Goal: Transaction & Acquisition: Obtain resource

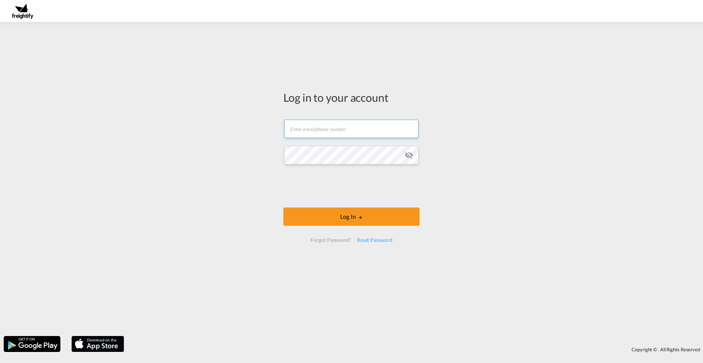
click at [293, 131] on input "text" at bounding box center [351, 129] width 134 height 18
type input "[EMAIL_ADDRESS][DOMAIN_NAME]"
click at [412, 154] on md-input-container at bounding box center [351, 155] width 135 height 20
click at [410, 154] on md-icon "icon-eye-off" at bounding box center [409, 155] width 9 height 9
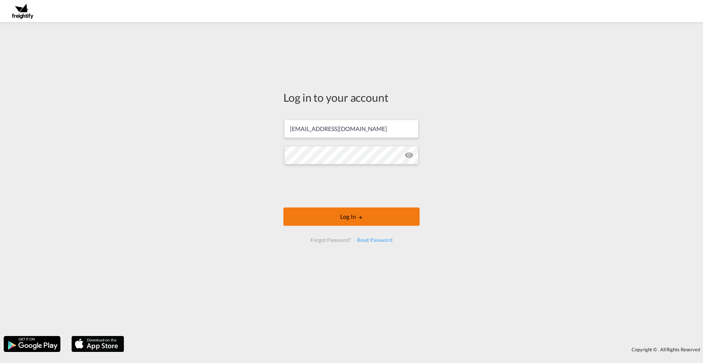
click at [348, 219] on button "Log In" at bounding box center [351, 217] width 136 height 18
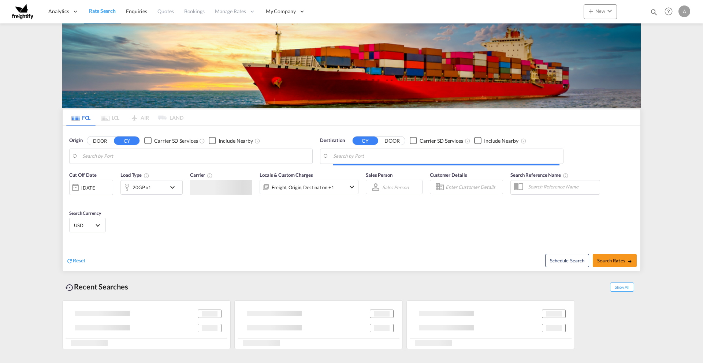
type input "Ambarli, TRAMB"
type input "[GEOGRAPHIC_DATA], [GEOGRAPHIC_DATA]"
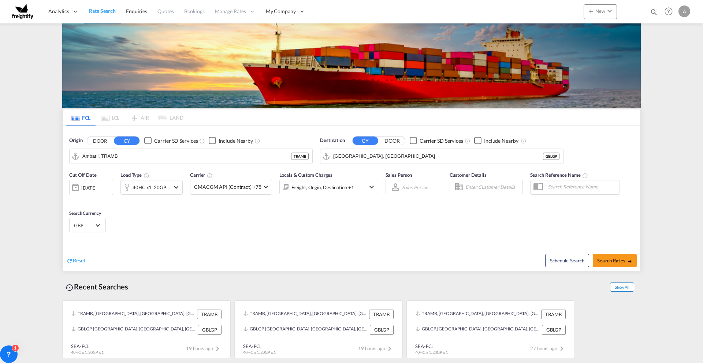
click at [629, 286] on span "Show All" at bounding box center [622, 287] width 24 height 9
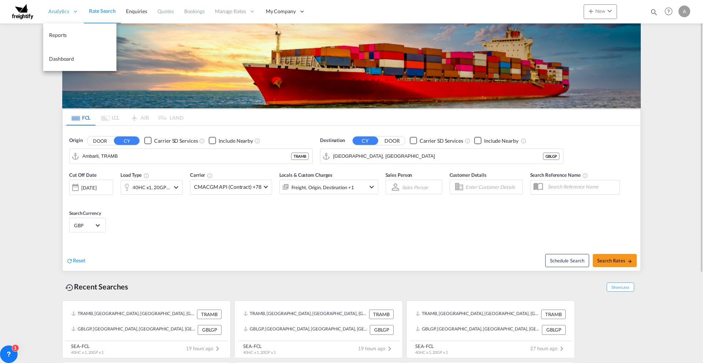
click at [60, 12] on span "Analytics" at bounding box center [58, 11] width 21 height 7
click at [57, 34] on span "Reports" at bounding box center [58, 35] width 18 height 6
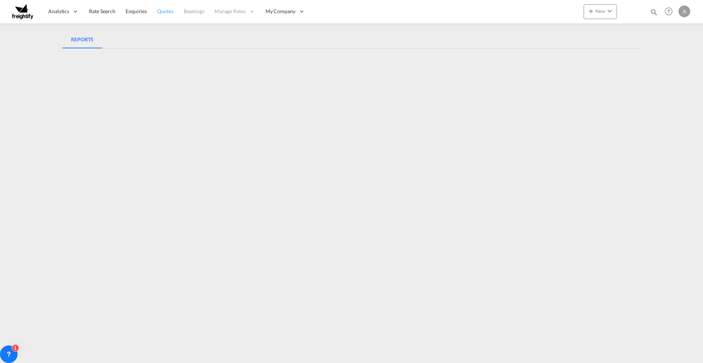
click at [164, 13] on span "Quotes" at bounding box center [165, 11] width 16 height 6
click at [163, 10] on span "Quotes" at bounding box center [165, 11] width 16 height 6
click at [163, 12] on span "Quotes" at bounding box center [165, 11] width 16 height 6
click at [197, 12] on span "Bookings" at bounding box center [194, 11] width 21 height 6
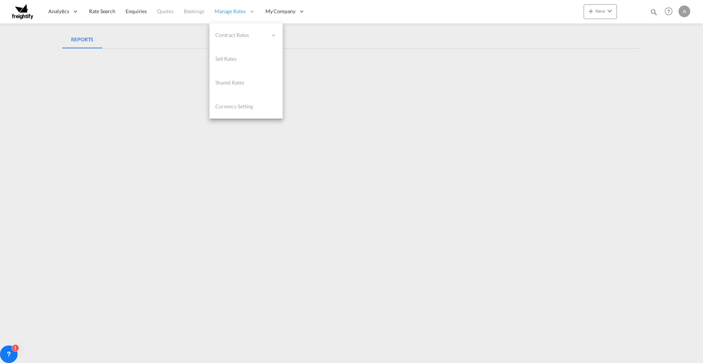
click at [224, 12] on span "Manage Rates" at bounding box center [230, 11] width 31 height 7
click at [231, 12] on span "Manage Rates" at bounding box center [230, 11] width 31 height 7
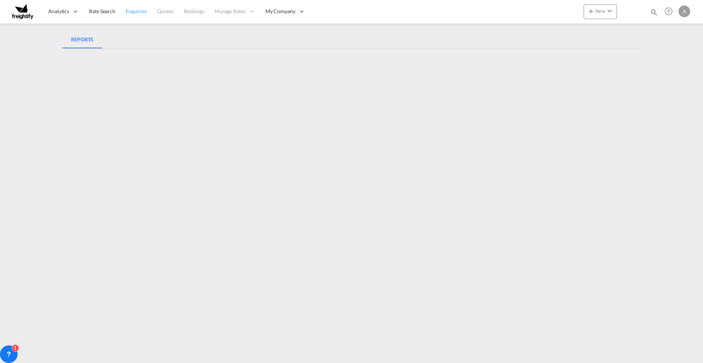
click at [139, 15] on link "Enquiries" at bounding box center [135, 12] width 31 height 24
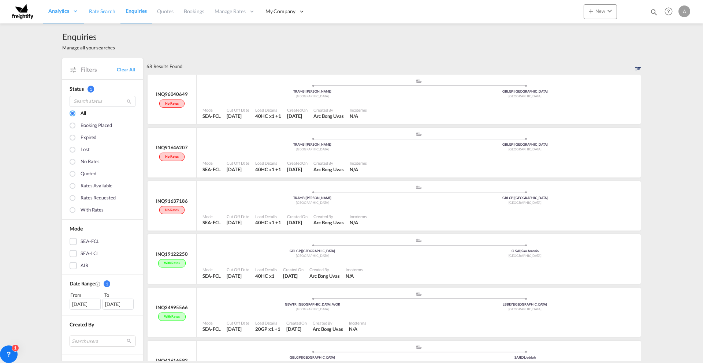
click at [102, 13] on span "Rate Search" at bounding box center [102, 11] width 26 height 6
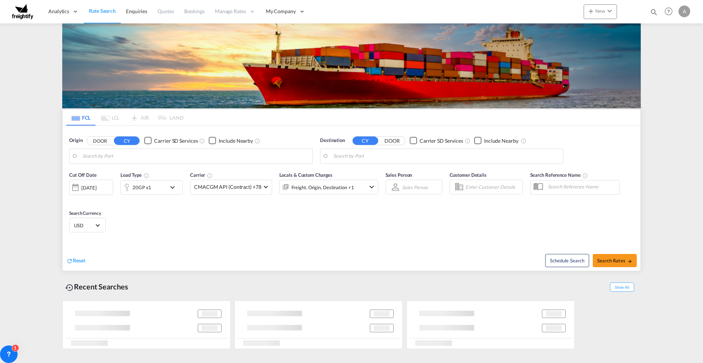
type input "Ambarli, TRAMB"
type input "[GEOGRAPHIC_DATA], [GEOGRAPHIC_DATA]"
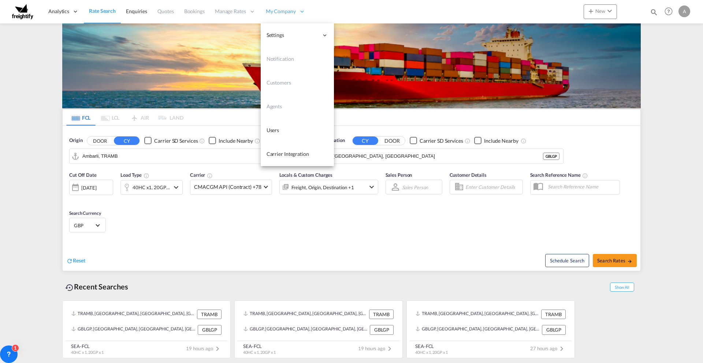
click at [292, 13] on span "My Company" at bounding box center [281, 11] width 30 height 7
click at [282, 154] on span "Carrier Integration" at bounding box center [288, 154] width 42 height 6
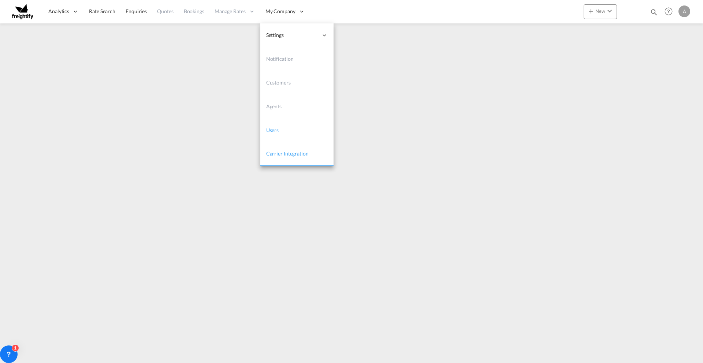
click at [277, 131] on span "Users" at bounding box center [272, 130] width 13 height 6
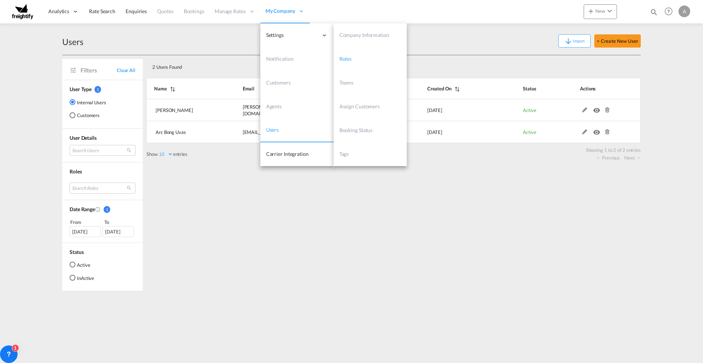
click at [344, 59] on span "Roles" at bounding box center [345, 59] width 12 height 6
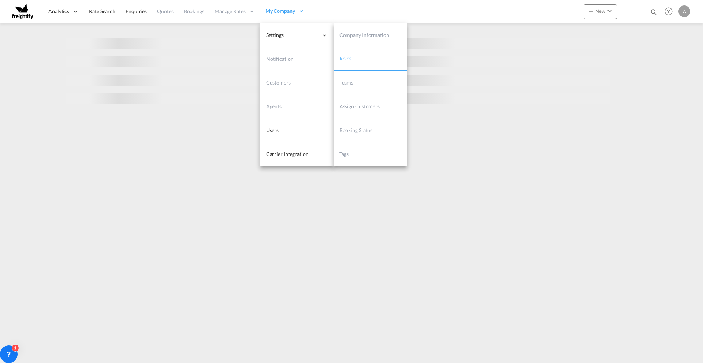
select select "10"
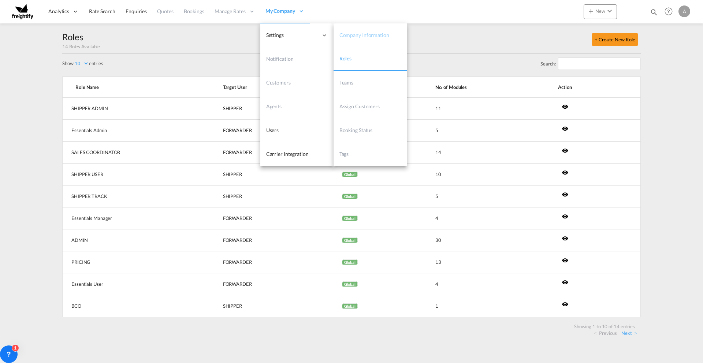
click at [351, 34] on span "Company Information" at bounding box center [364, 35] width 50 height 6
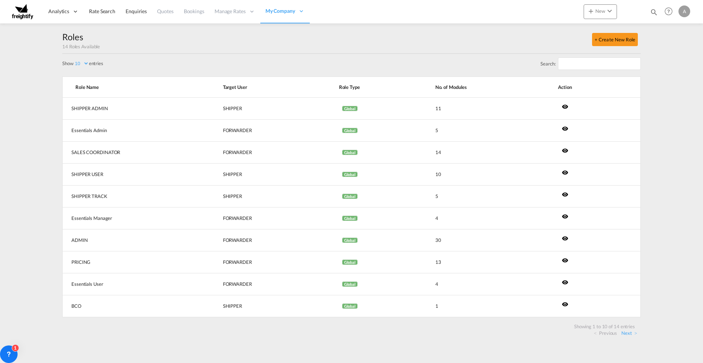
click at [219, 48] on div "Roles 14 Roles Available + Create New Role" at bounding box center [351, 42] width 579 height 23
click at [138, 11] on span "Enquiries" at bounding box center [136, 11] width 21 height 6
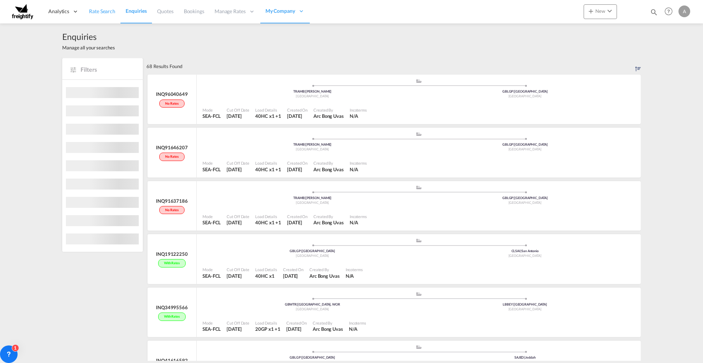
click at [100, 8] on span "Rate Search" at bounding box center [102, 11] width 26 height 6
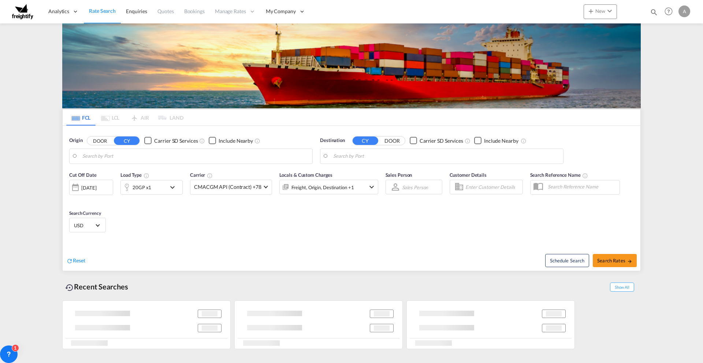
type input "Ambarli, TRAMB"
type input "[GEOGRAPHIC_DATA], [GEOGRAPHIC_DATA]"
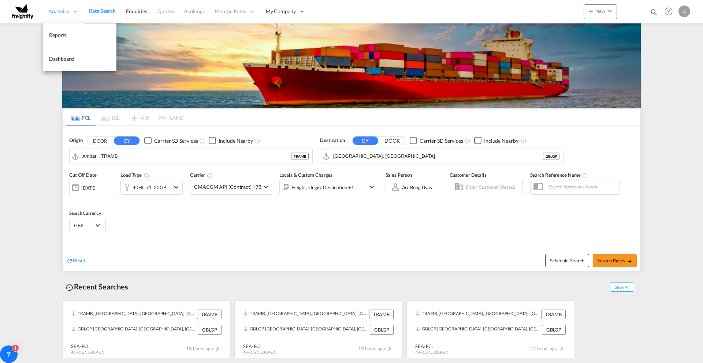
click at [63, 6] on div "Analytics" at bounding box center [63, 12] width 41 height 24
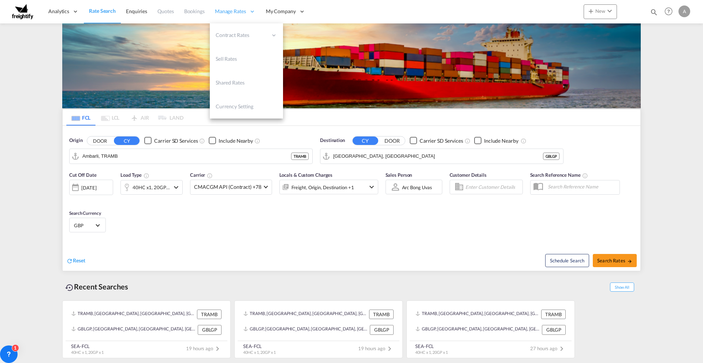
click at [233, 13] on span "Manage Rates" at bounding box center [230, 11] width 31 height 7
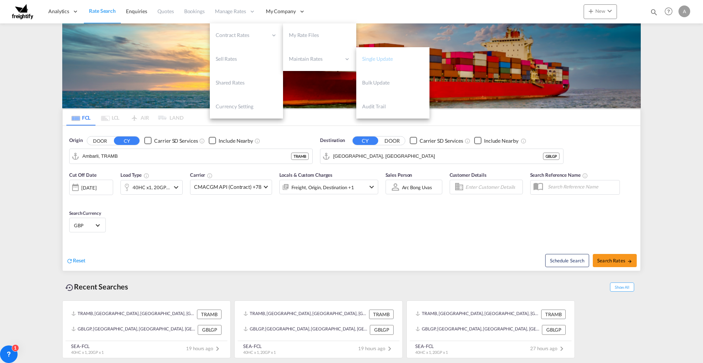
click at [382, 59] on span "Single Update" at bounding box center [377, 59] width 31 height 6
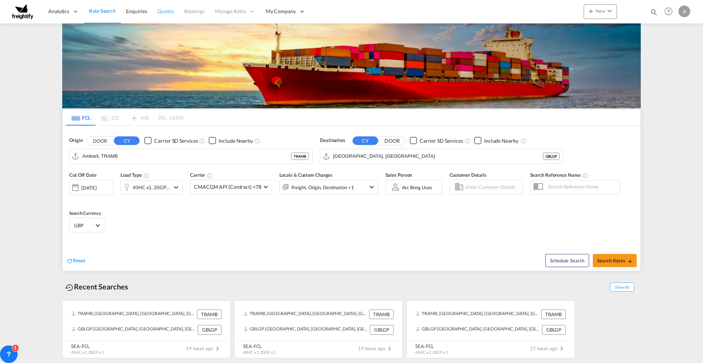
click at [165, 11] on span "Quotes" at bounding box center [165, 11] width 16 height 6
click at [133, 13] on span "Enquiries" at bounding box center [136, 11] width 21 height 6
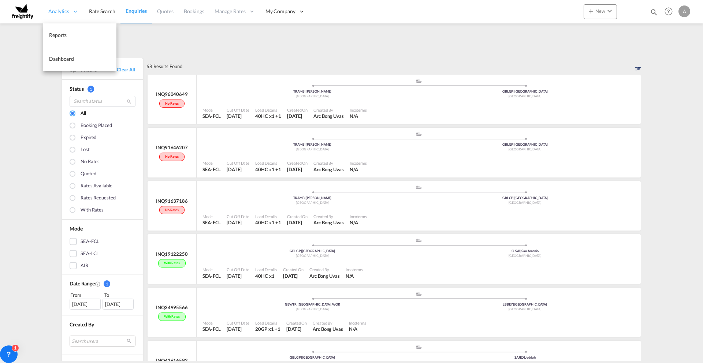
click at [62, 13] on span "Analytics" at bounding box center [58, 11] width 21 height 7
click at [58, 59] on span "Dashboard" at bounding box center [61, 59] width 25 height 6
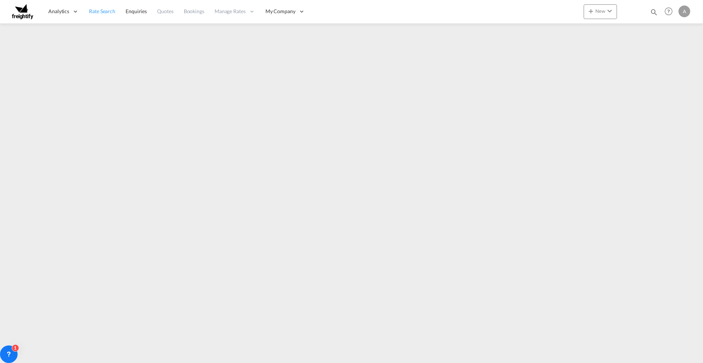
click at [99, 10] on span "Rate Search" at bounding box center [102, 11] width 26 height 6
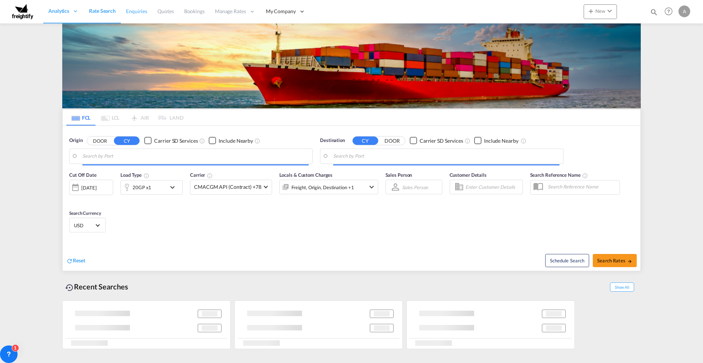
click at [131, 10] on span "Enquiries" at bounding box center [136, 11] width 21 height 6
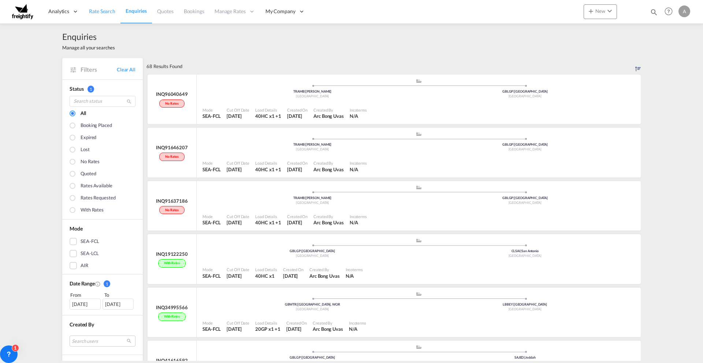
click at [102, 11] on span "Rate Search" at bounding box center [102, 11] width 26 height 6
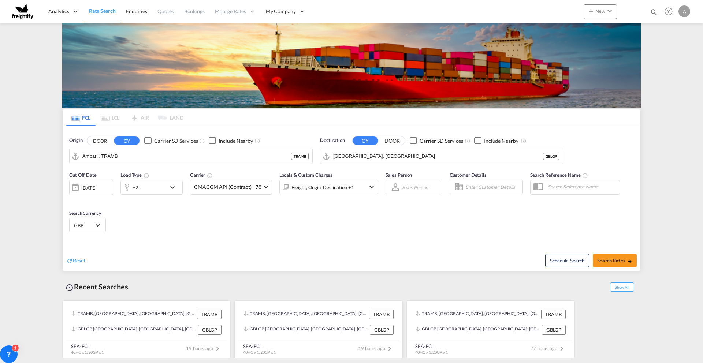
click at [315, 322] on div "TRAMB, [GEOGRAPHIC_DATA], [GEOGRAPHIC_DATA], [GEOGRAPHIC_DATA], [GEOGRAPHIC_DAT…" at bounding box center [319, 314] width 156 height 15
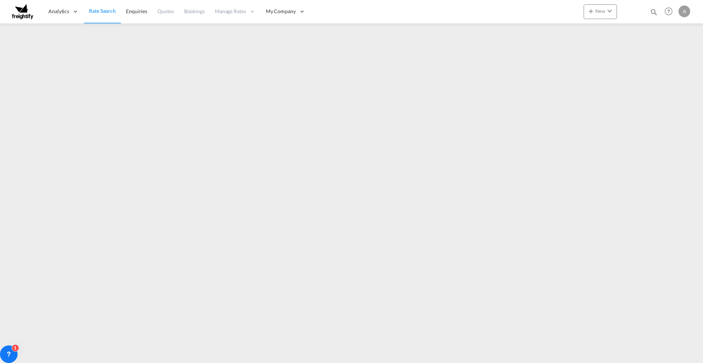
click at [22, 12] on img at bounding box center [22, 11] width 23 height 16
click at [55, 59] on span "Dashboard" at bounding box center [61, 59] width 25 height 6
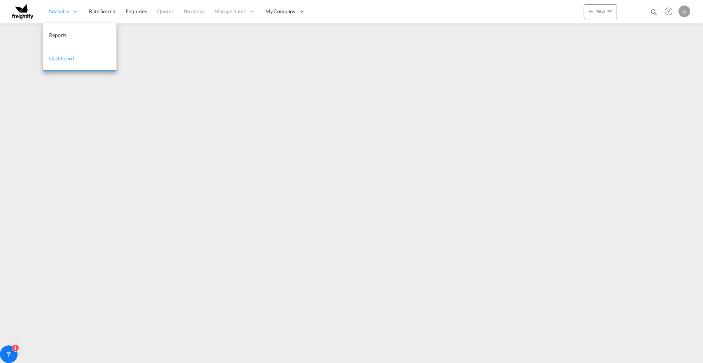
click at [67, 8] on span "Analytics" at bounding box center [58, 11] width 21 height 7
click at [57, 37] on span "Reports" at bounding box center [58, 35] width 18 height 6
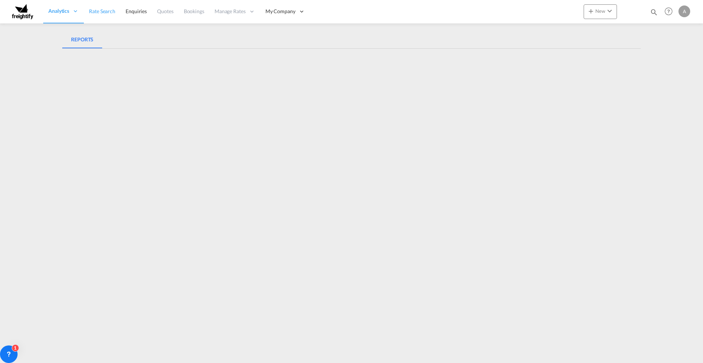
click at [106, 9] on span "Rate Search" at bounding box center [102, 11] width 26 height 6
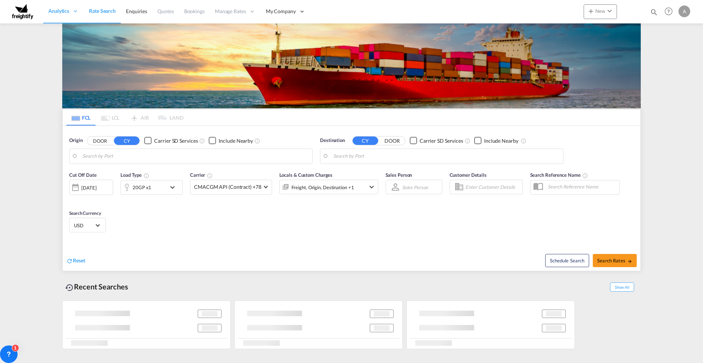
type input "Ambarli, TRAMB"
type input "[GEOGRAPHIC_DATA], [GEOGRAPHIC_DATA]"
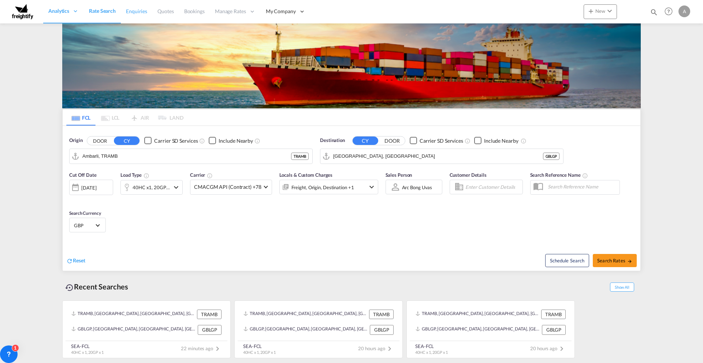
click at [135, 11] on span "Enquiries" at bounding box center [136, 11] width 21 height 6
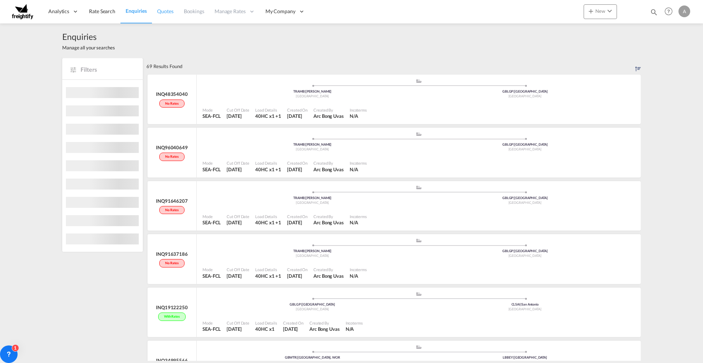
click at [164, 12] on span "Quotes" at bounding box center [165, 11] width 16 height 6
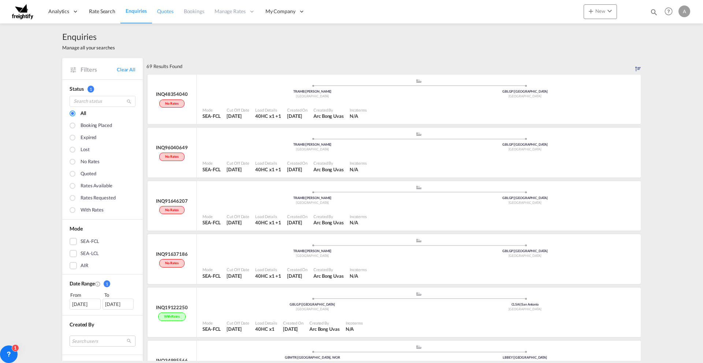
click at [166, 8] on span "Quotes" at bounding box center [165, 11] width 16 height 6
click at [166, 9] on span "Quotes" at bounding box center [165, 11] width 16 height 6
click at [167, 11] on span "Quotes" at bounding box center [165, 11] width 16 height 6
click at [190, 11] on span "Bookings" at bounding box center [194, 11] width 21 height 6
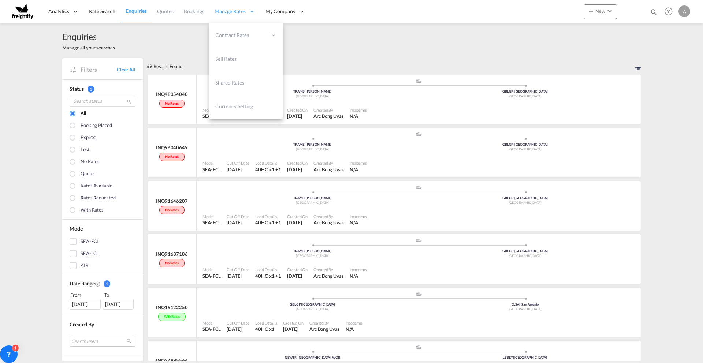
click at [227, 10] on span "Manage Rates" at bounding box center [230, 11] width 31 height 7
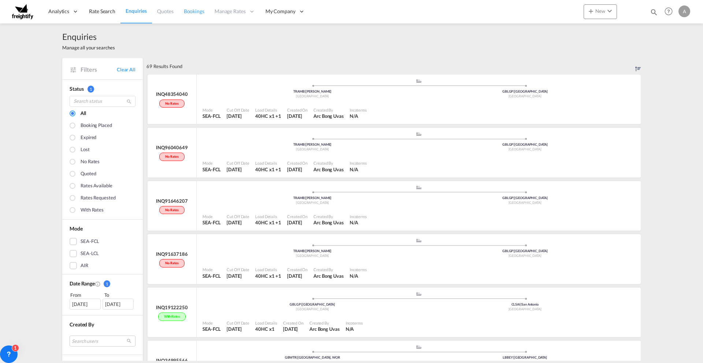
click at [182, 12] on link "Bookings" at bounding box center [194, 12] width 31 height 24
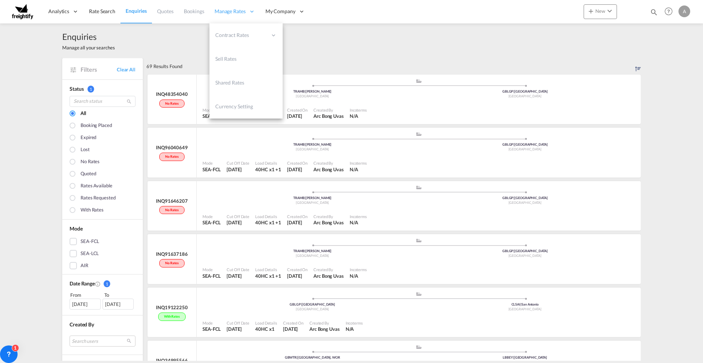
click at [231, 10] on span "Manage Rates" at bounding box center [230, 11] width 31 height 7
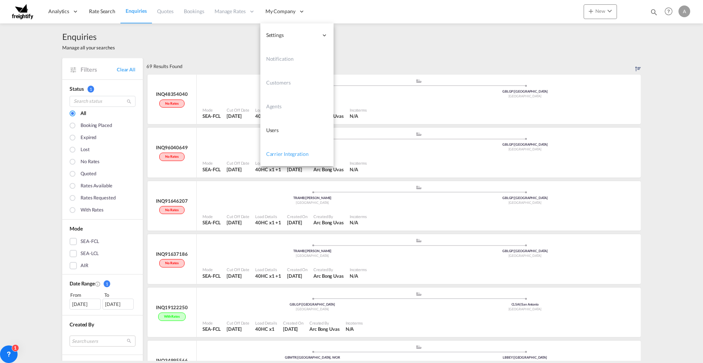
click at [290, 156] on span "Carrier Integration" at bounding box center [287, 154] width 42 height 6
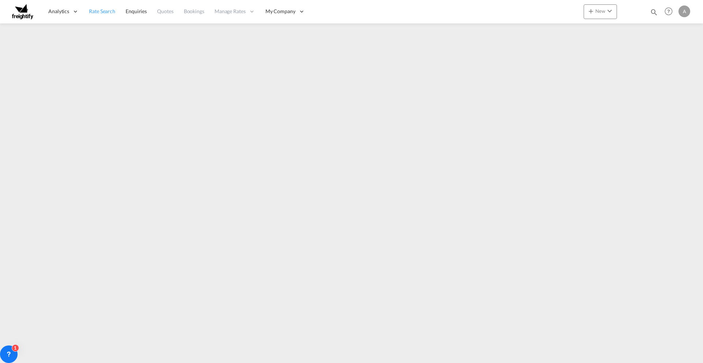
click at [101, 12] on span "Rate Search" at bounding box center [102, 11] width 26 height 6
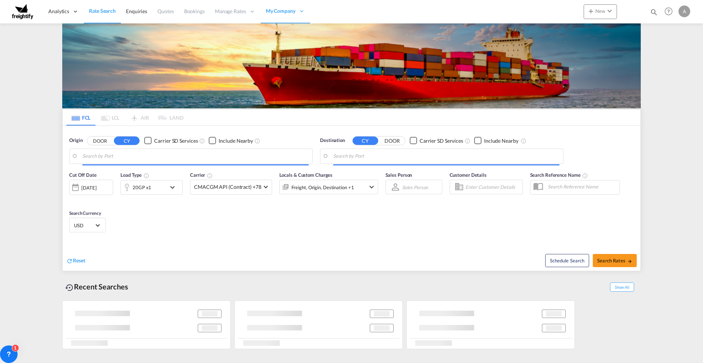
type input "Ambarli, TRAMB"
type input "[GEOGRAPHIC_DATA], [GEOGRAPHIC_DATA]"
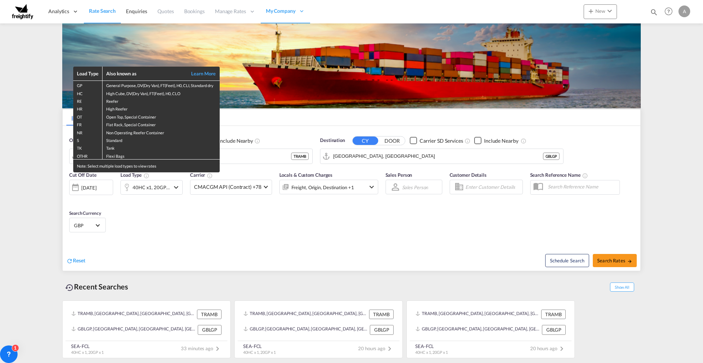
click at [60, 8] on div "Load Type Also known as Learn More GP General Purpose, DV(Dry Van), FT(Feet), H…" at bounding box center [351, 181] width 703 height 363
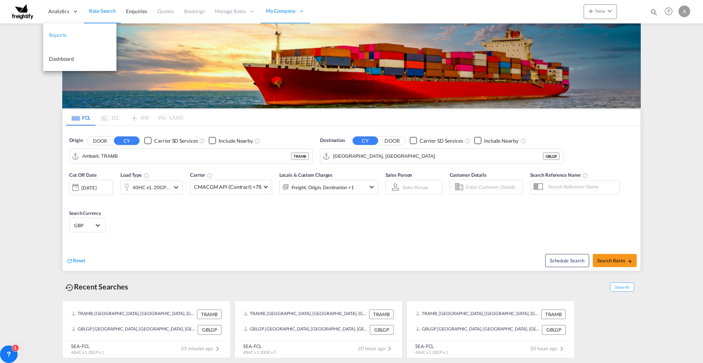
click at [56, 35] on span "Reports" at bounding box center [58, 35] width 18 height 6
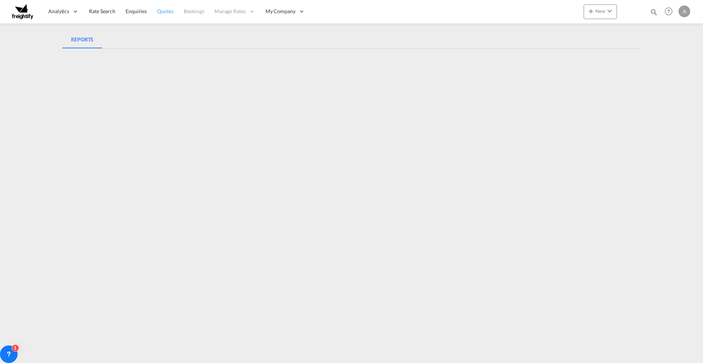
click at [165, 11] on span "Quotes" at bounding box center [165, 11] width 16 height 6
click at [162, 8] on span "Quotes" at bounding box center [165, 11] width 16 height 6
click at [203, 13] on span "Bookings" at bounding box center [194, 11] width 21 height 6
click at [159, 13] on span "Quotes" at bounding box center [165, 11] width 16 height 6
click at [141, 11] on span "Enquiries" at bounding box center [136, 11] width 21 height 6
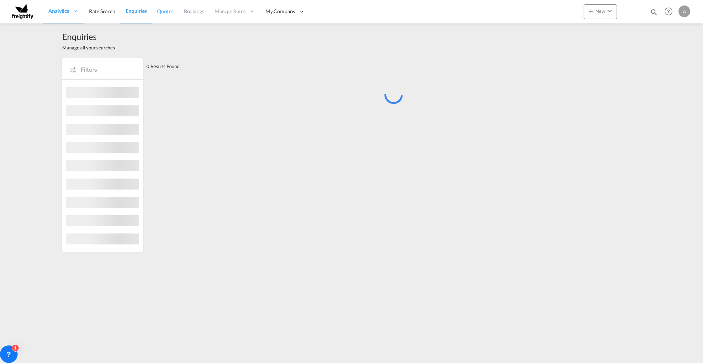
click at [165, 11] on span "Quotes" at bounding box center [165, 11] width 16 height 6
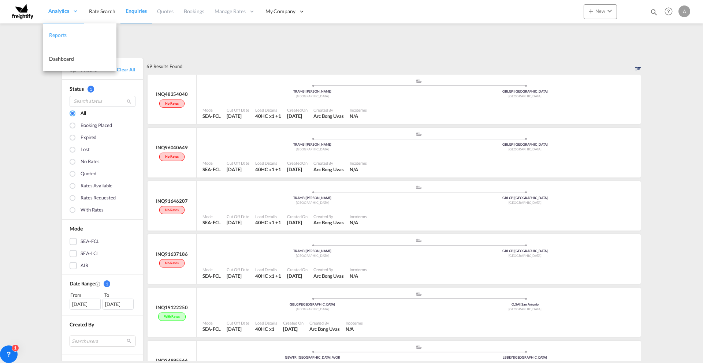
click at [59, 35] on span "Reports" at bounding box center [58, 35] width 18 height 6
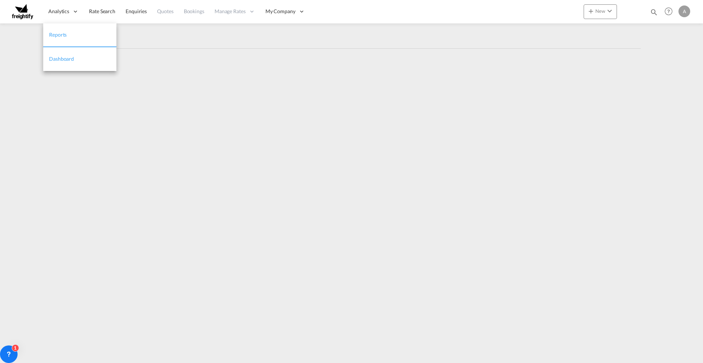
click at [57, 59] on span "Dashboard" at bounding box center [61, 59] width 25 height 6
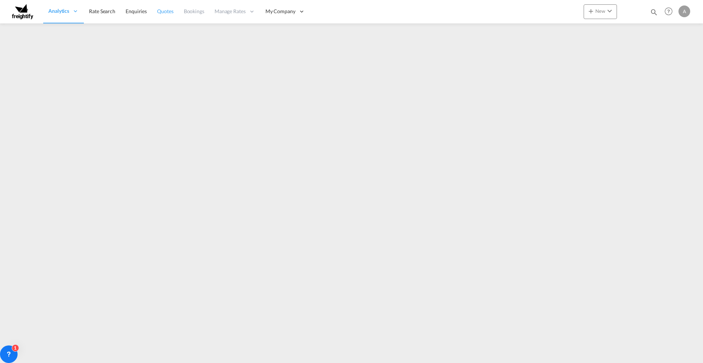
click at [169, 12] on span "Quotes" at bounding box center [165, 11] width 16 height 6
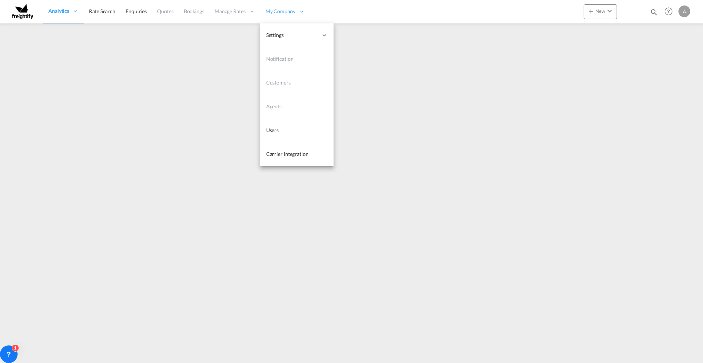
click at [279, 8] on span "My Company" at bounding box center [280, 11] width 30 height 7
click at [277, 81] on span "Customers" at bounding box center [278, 82] width 25 height 6
click at [282, 84] on span "Customers" at bounding box center [278, 82] width 25 height 6
click at [278, 84] on span "Customers" at bounding box center [278, 82] width 25 height 6
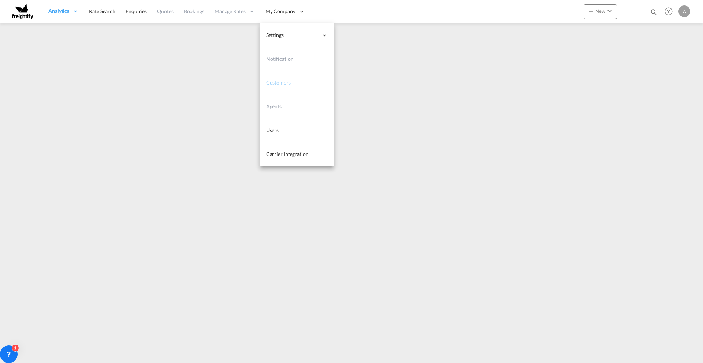
click at [278, 84] on span "Customers" at bounding box center [278, 82] width 25 height 6
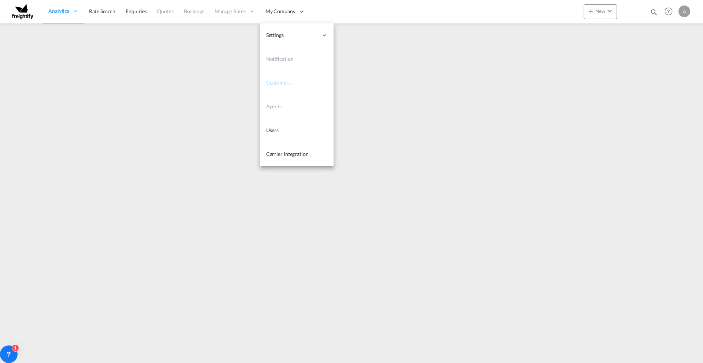
click at [278, 84] on span "Customers" at bounding box center [278, 82] width 25 height 6
click at [280, 156] on span "Carrier Integration" at bounding box center [287, 154] width 42 height 6
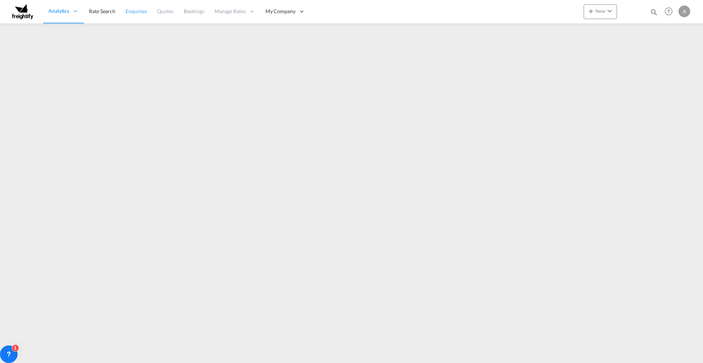
click at [131, 12] on span "Enquiries" at bounding box center [136, 11] width 21 height 6
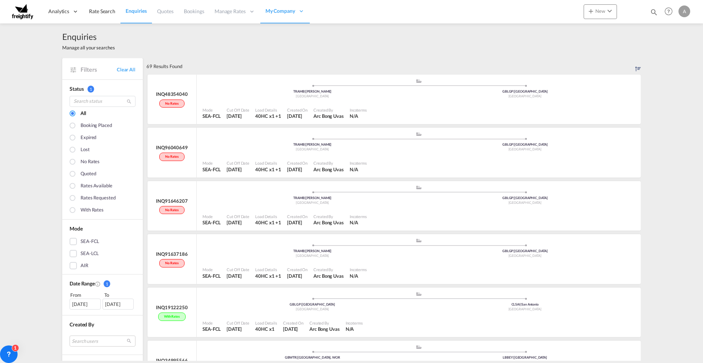
click at [85, 171] on div "Quoted" at bounding box center [88, 174] width 15 height 8
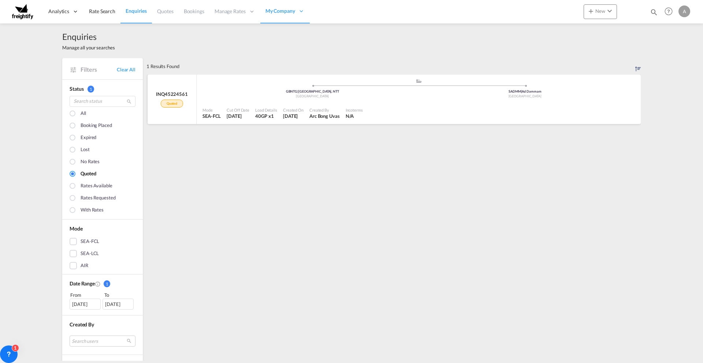
click at [374, 107] on div at bounding box center [502, 113] width 272 height 16
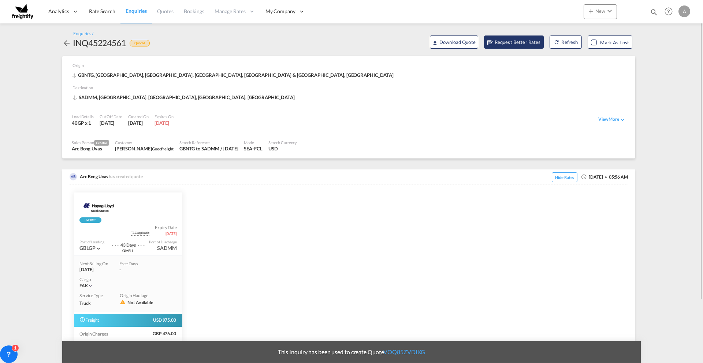
click at [511, 40] on span "Request Better Rates" at bounding box center [513, 41] width 53 height 7
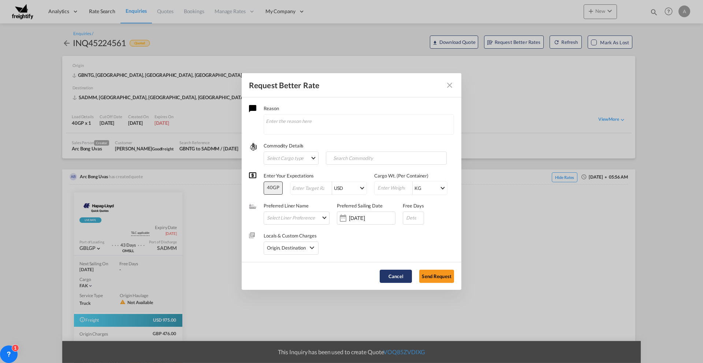
click at [400, 277] on button "Cancel" at bounding box center [396, 276] width 32 height 13
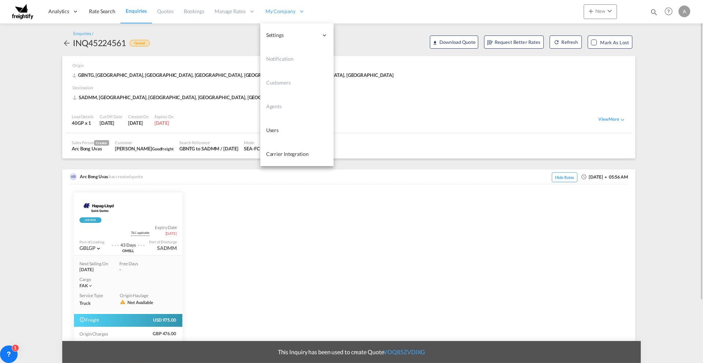
click at [291, 16] on div "My Company" at bounding box center [285, 12] width 50 height 24
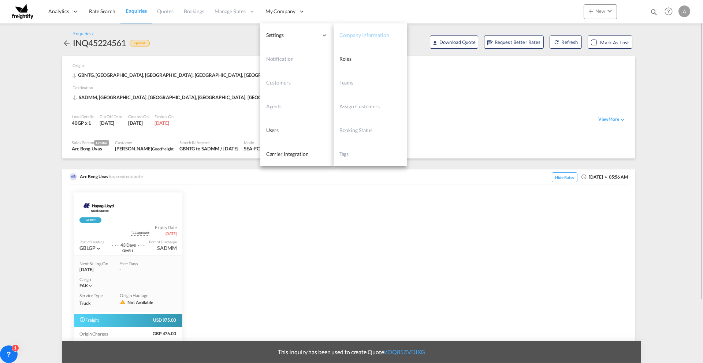
click at [359, 34] on span "Company Information" at bounding box center [364, 35] width 50 height 6
click at [368, 34] on span "Company Information" at bounding box center [364, 35] width 50 height 6
click at [349, 61] on span "Roles" at bounding box center [345, 59] width 12 height 6
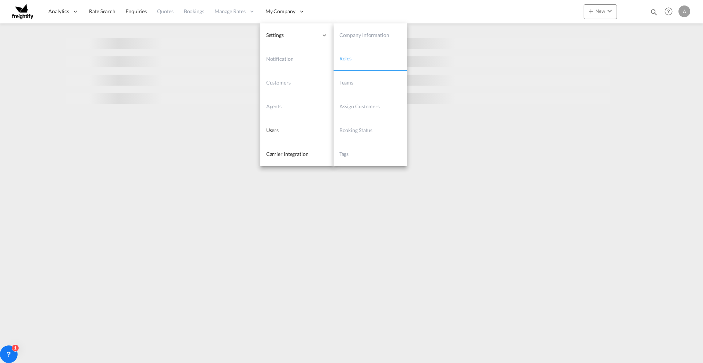
select select "10"
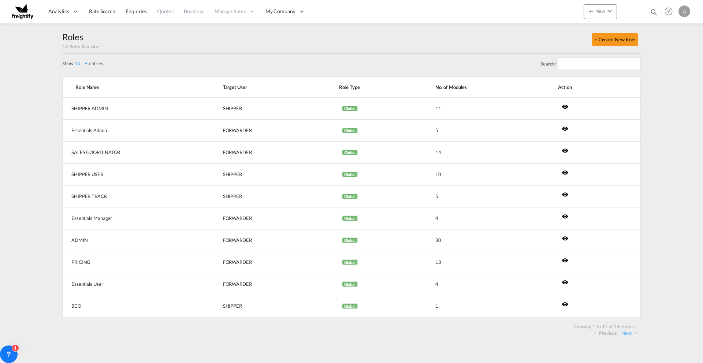
click at [433, 27] on div "Roles 14 Roles Available + Create New Role Search: Role Name Target User Role T…" at bounding box center [351, 186] width 579 height 326
